Goal: Find specific page/section: Find specific page/section

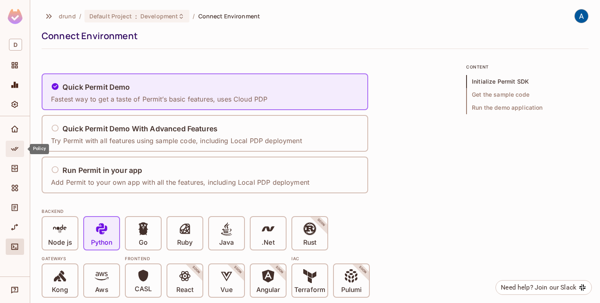
click at [15, 154] on div "Policy" at bounding box center [15, 149] width 18 height 16
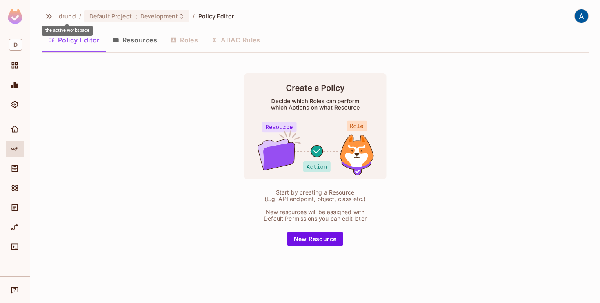
click at [66, 15] on span "drund" at bounding box center [67, 16] width 17 height 8
click at [581, 18] on img at bounding box center [580, 15] width 13 height 13
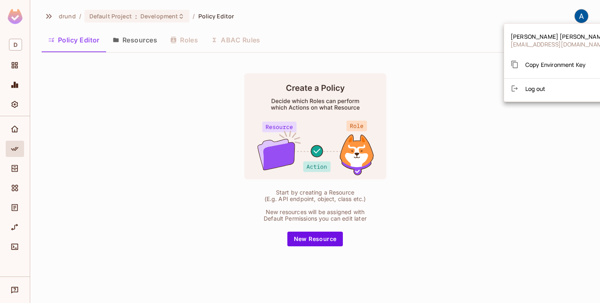
click at [64, 86] on div at bounding box center [300, 151] width 600 height 303
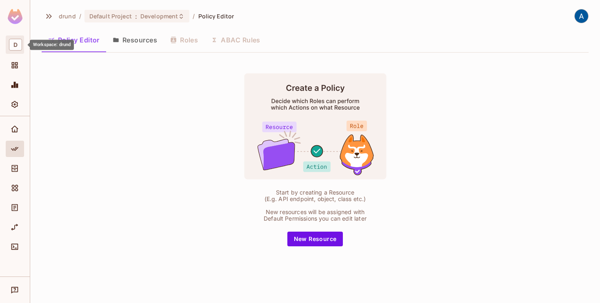
click at [8, 36] on div "D" at bounding box center [15, 44] width 18 height 18
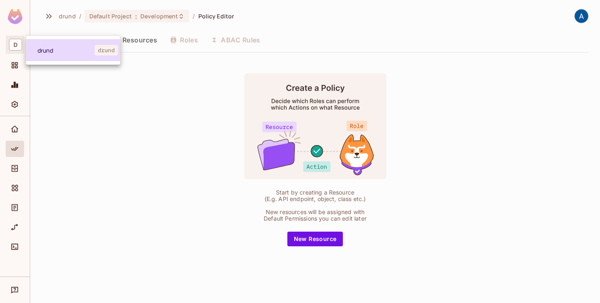
click at [35, 53] on li "drund drund" at bounding box center [73, 50] width 94 height 22
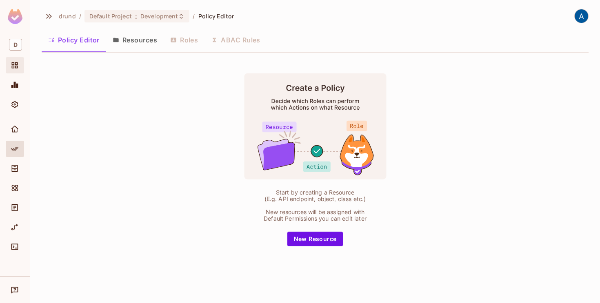
click at [16, 60] on div "Projects" at bounding box center [15, 65] width 18 height 16
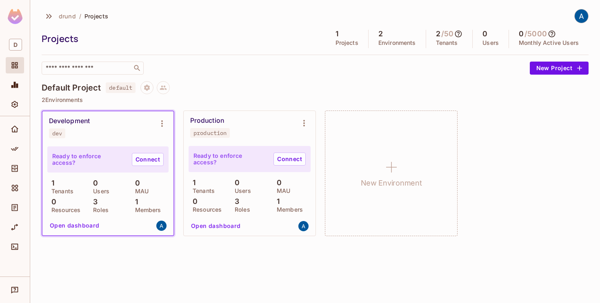
click at [553, 35] on icon at bounding box center [551, 34] width 7 height 7
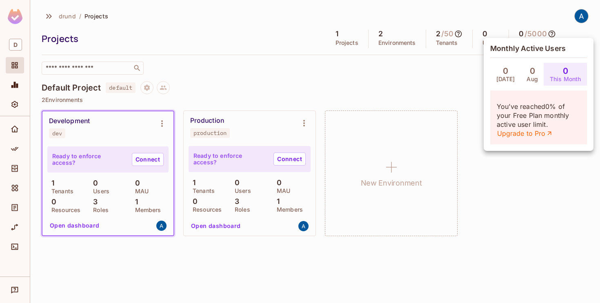
click at [302, 64] on div at bounding box center [300, 151] width 600 height 303
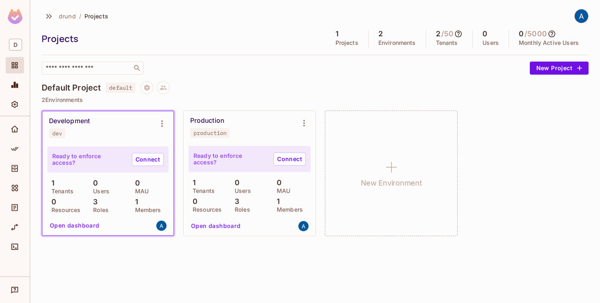
click at [458, 33] on icon at bounding box center [458, 34] width 8 height 8
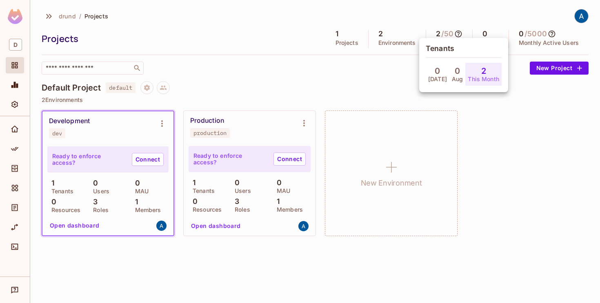
click at [369, 58] on div at bounding box center [300, 151] width 600 height 303
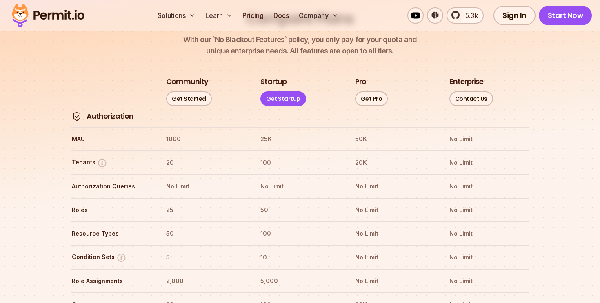
scroll to position [936, 0]
